Goal: Find specific page/section: Find specific page/section

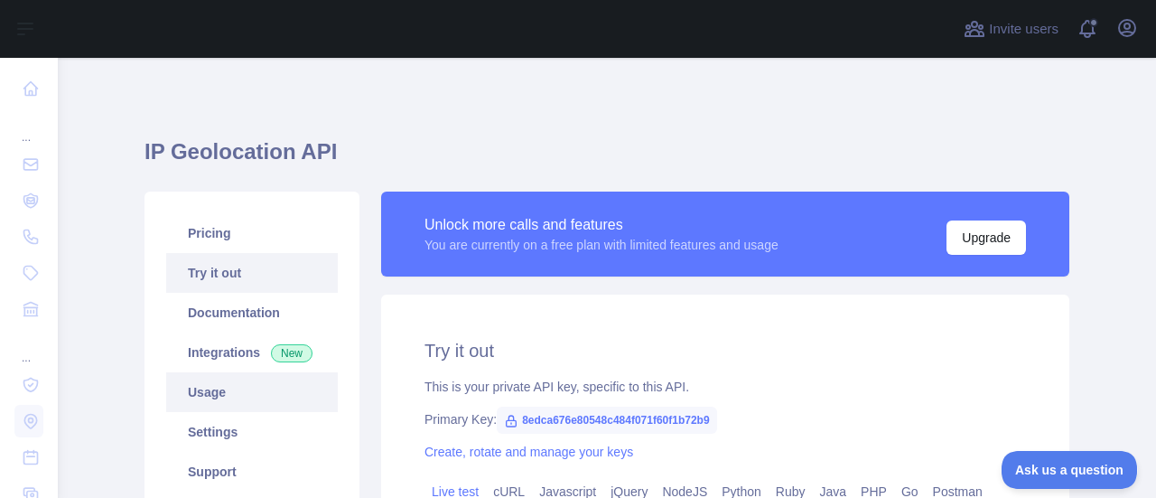
click at [201, 385] on link "Usage" at bounding box center [252, 392] width 172 height 40
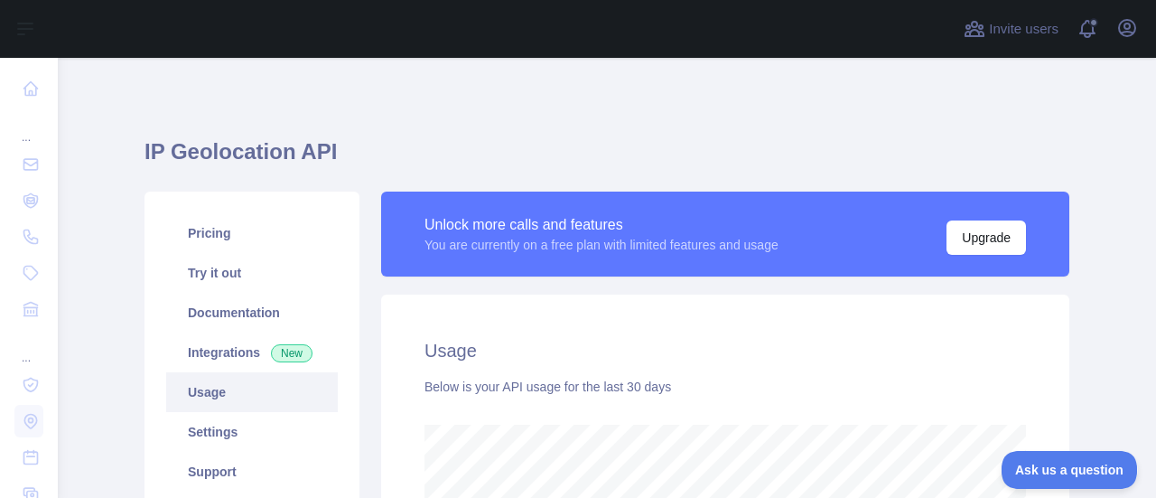
scroll to position [440, 1084]
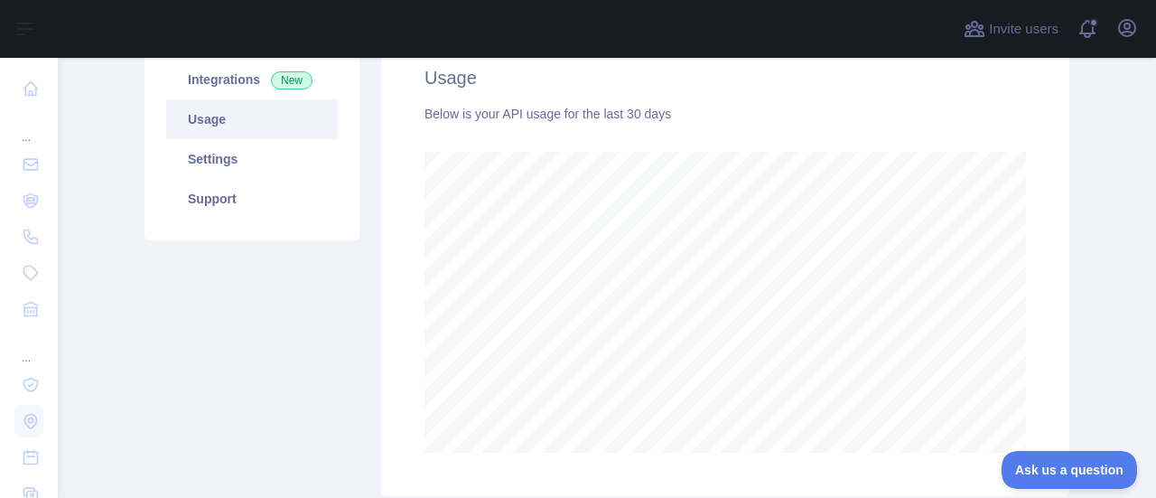
scroll to position [361, 0]
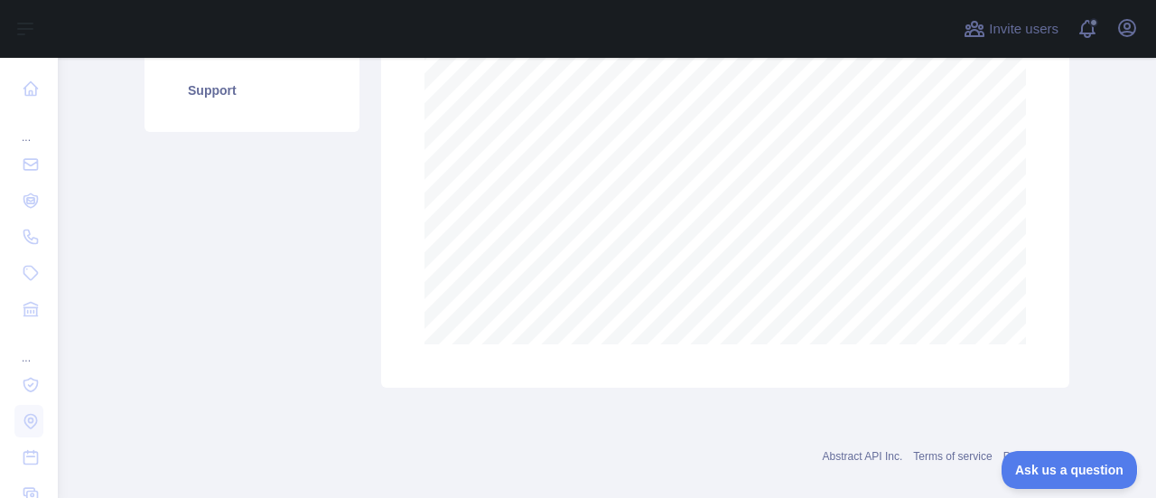
scroll to position [404, 0]
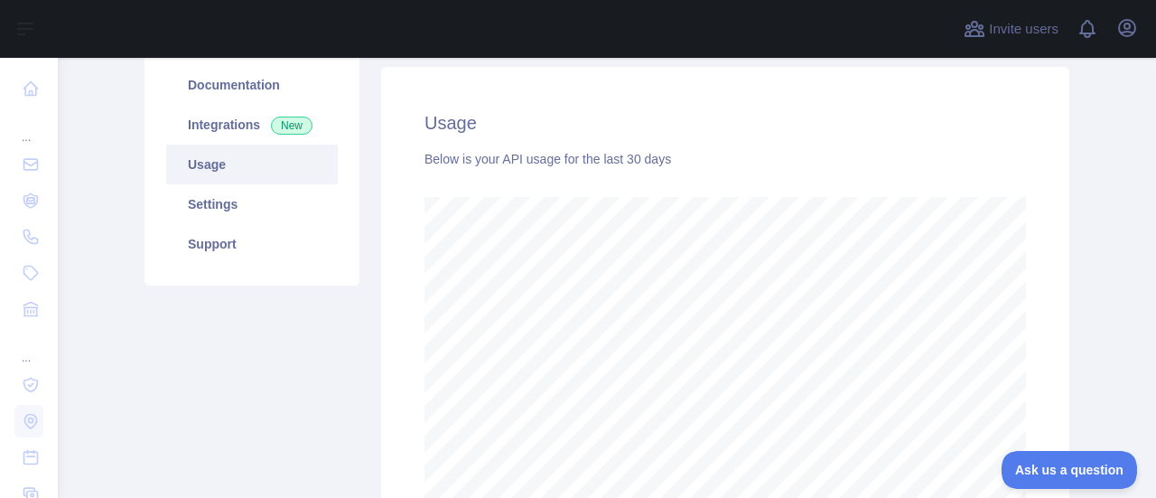
scroll to position [271, 0]
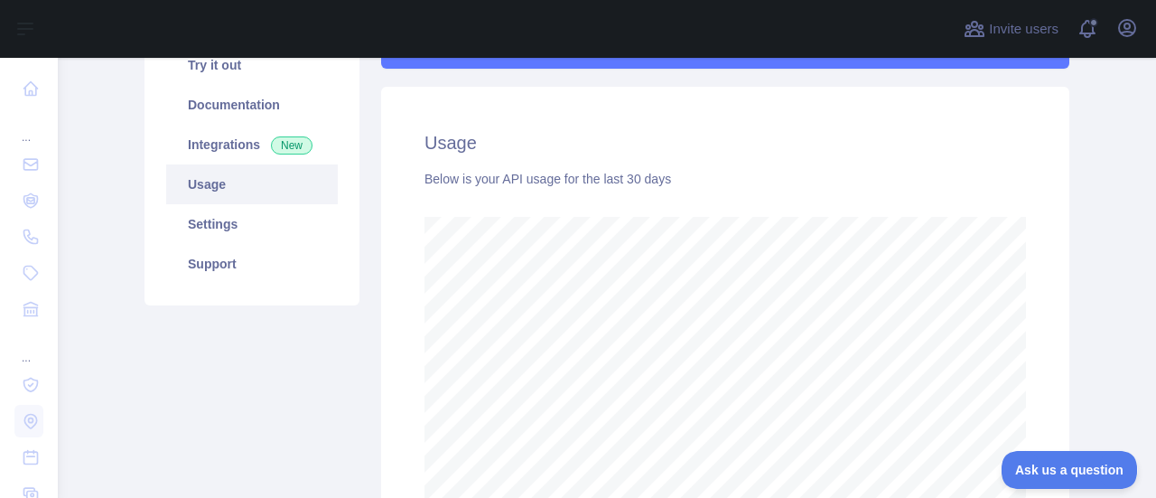
scroll to position [404, 0]
